Goal: Task Accomplishment & Management: Manage account settings

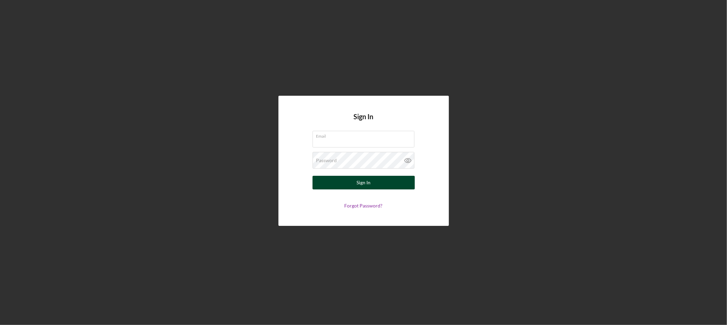
type input "[EMAIL_ADDRESS][DOMAIN_NAME]"
click at [319, 178] on button "Sign In" at bounding box center [364, 183] width 102 height 14
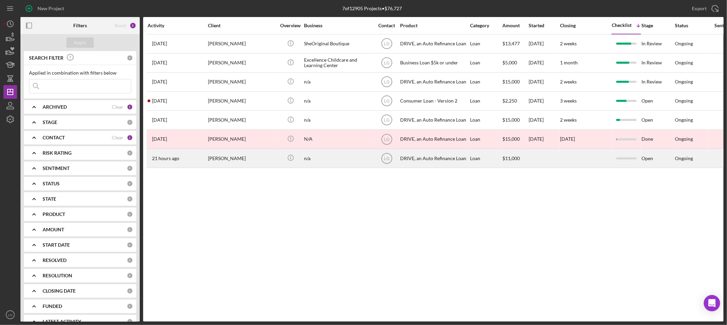
click at [217, 164] on div "[PERSON_NAME]" at bounding box center [242, 158] width 68 height 18
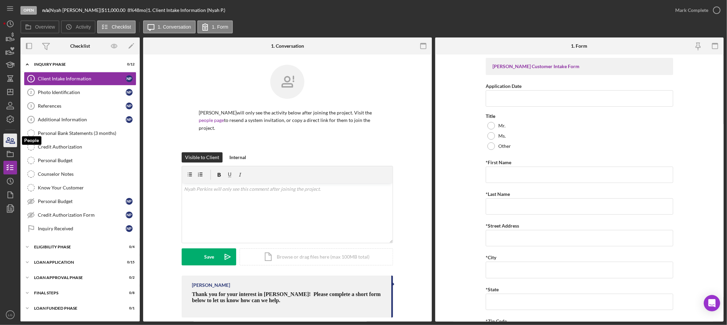
click at [9, 135] on icon "button" at bounding box center [10, 140] width 17 height 17
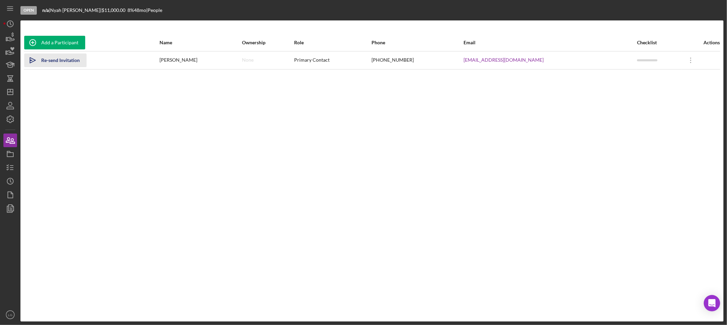
click at [53, 63] on div "Re-send Invitation" at bounding box center [60, 61] width 39 height 14
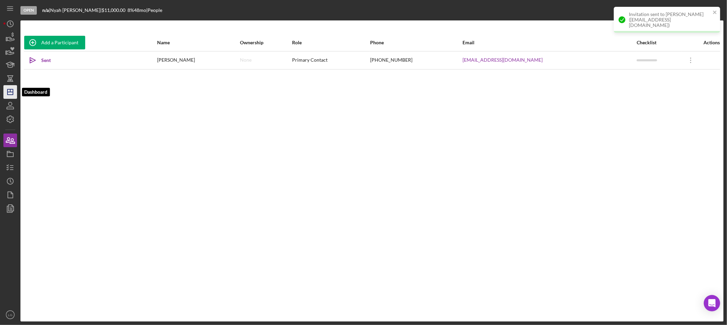
click at [12, 93] on icon "Icon/Dashboard" at bounding box center [10, 92] width 17 height 17
